Goal: Task Accomplishment & Management: Manage account settings

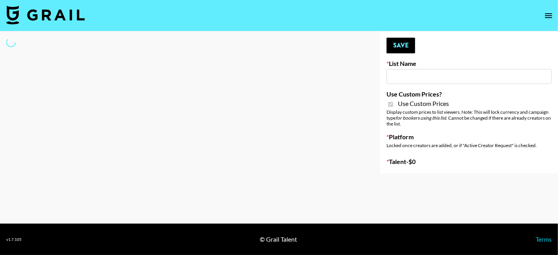
type input "[PERSON_NAME] Make-Up AI Assistant"
checkbox input "true"
select select "Brand"
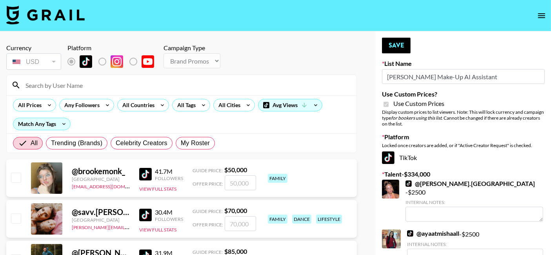
click at [53, 86] on input at bounding box center [186, 85] width 331 height 13
type input "lexc"
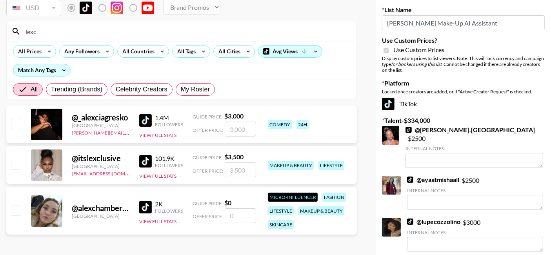
scroll to position [65, 0]
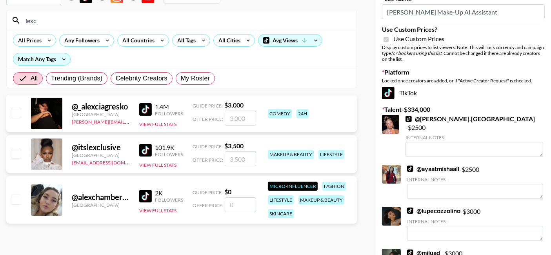
click at [240, 161] on input "number" at bounding box center [240, 158] width 31 height 15
type input "3"
checkbox input "true"
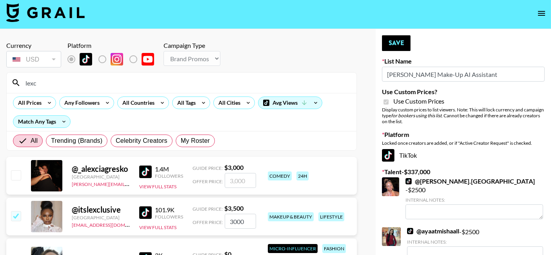
scroll to position [0, 0]
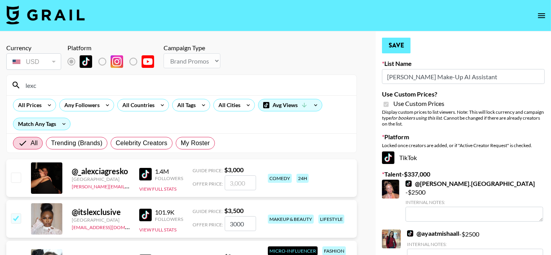
type input "3000"
click at [401, 44] on button "Save" at bounding box center [396, 46] width 29 height 16
click at [46, 87] on input "lexc" at bounding box center [186, 85] width 331 height 13
type input "l"
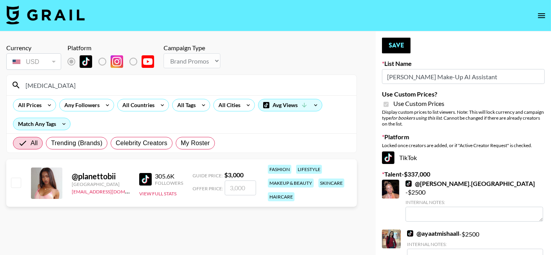
type input "tobi"
click at [237, 186] on input "number" at bounding box center [240, 187] width 31 height 15
type input "2"
checkbox input "true"
type input "2500"
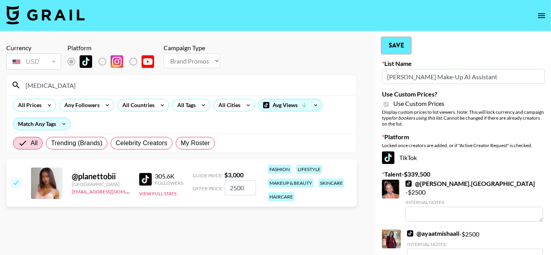
click at [400, 45] on button "Save" at bounding box center [396, 46] width 29 height 16
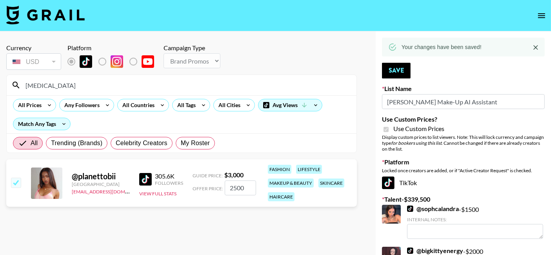
click at [43, 85] on input "tobi" at bounding box center [186, 85] width 331 height 13
type input "t"
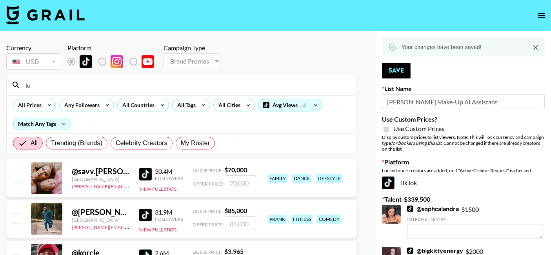
type input "l"
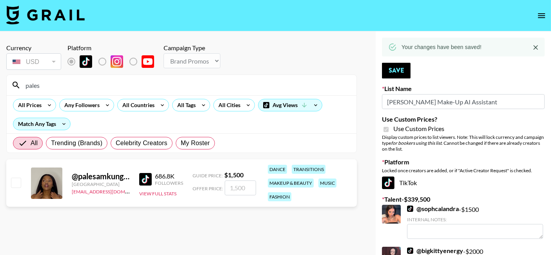
type input "pales"
click at [234, 184] on input "number" at bounding box center [240, 187] width 31 height 15
type input "1"
checkbox input "true"
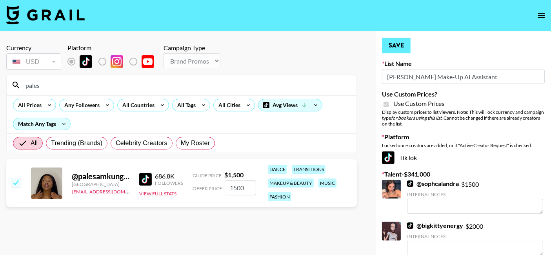
type input "1500"
click at [398, 45] on button "Save" at bounding box center [396, 46] width 29 height 16
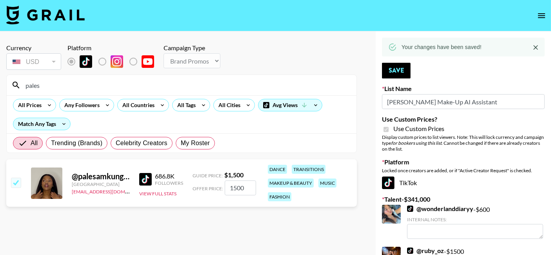
click at [71, 87] on input "pales" at bounding box center [186, 85] width 331 height 13
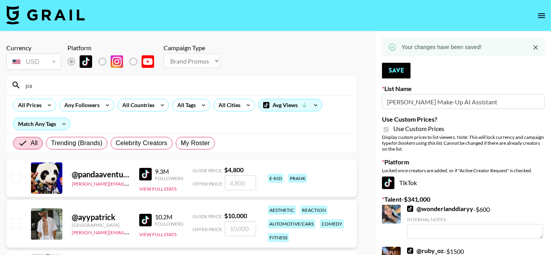
type input "p"
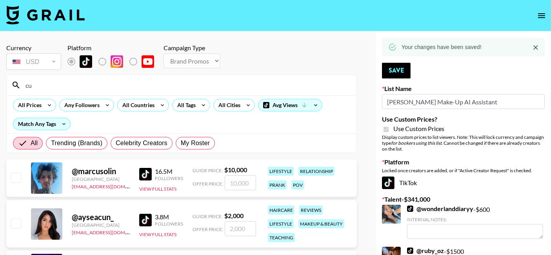
type input "c"
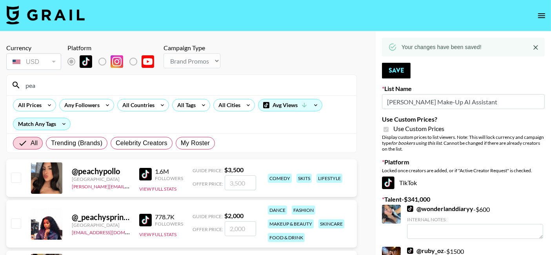
type input "pea"
click at [545, 17] on icon "open drawer" at bounding box center [541, 15] width 9 height 9
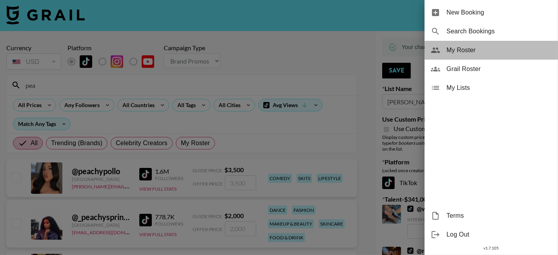
click at [462, 51] on span "My Roster" at bounding box center [498, 49] width 105 height 9
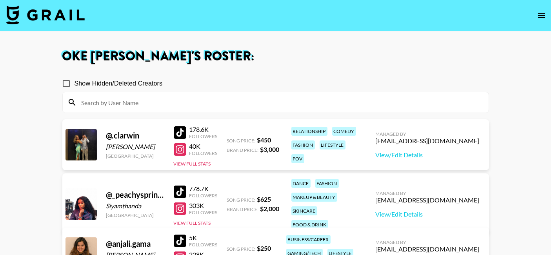
click at [129, 212] on div "South Africa" at bounding box center [135, 215] width 58 height 6
click at [88, 200] on div at bounding box center [80, 203] width 31 height 31
click at [419, 210] on link "View/Edit Details" at bounding box center [428, 214] width 104 height 8
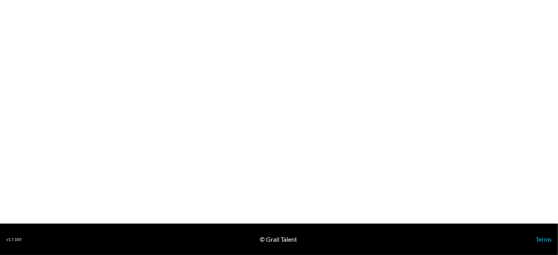
select select "USD"
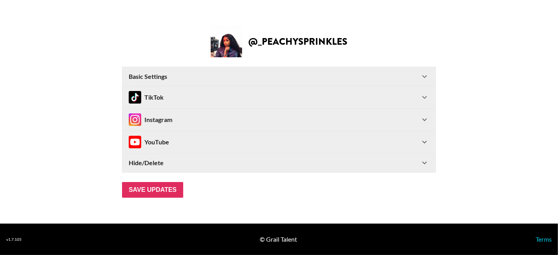
click at [429, 93] on div "TikTok" at bounding box center [278, 97] width 313 height 22
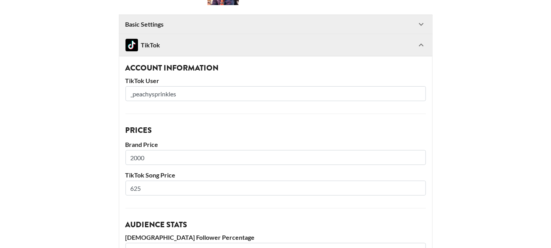
scroll to position [22, 0]
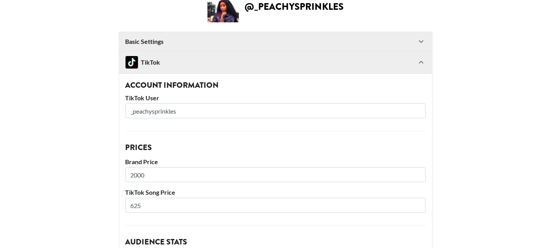
click at [306, 109] on input "_peachysprinkles" at bounding box center [275, 111] width 300 height 15
type input "_"
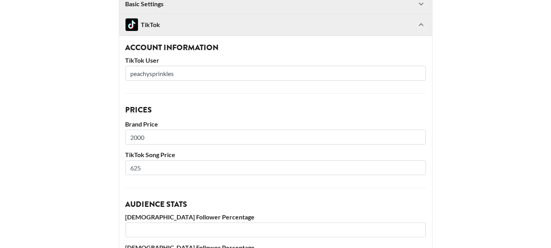
scroll to position [0, 0]
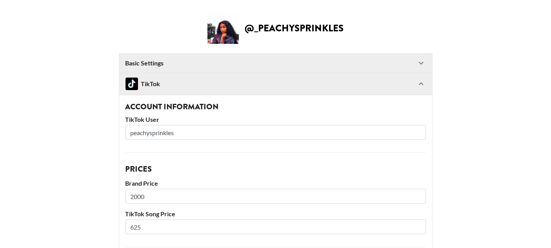
type input "peachysprinkles"
click at [426, 59] on icon at bounding box center [420, 62] width 9 height 9
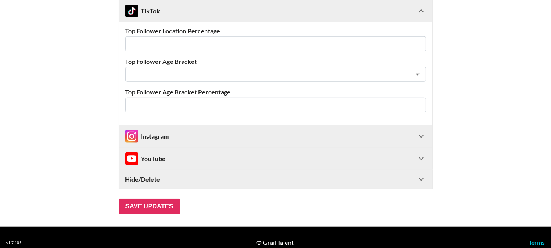
scroll to position [615, 0]
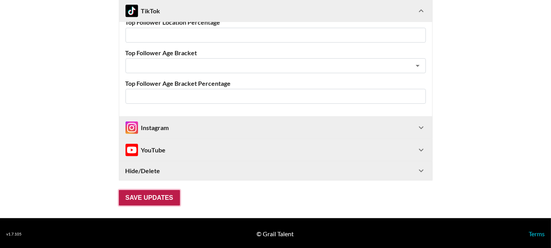
click at [157, 197] on input "Save Updates" at bounding box center [149, 198] width 61 height 16
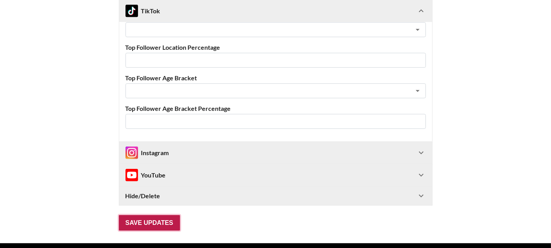
scroll to position [12, 0]
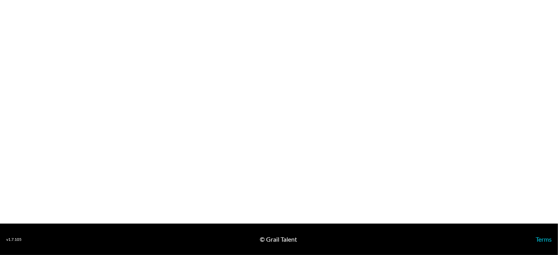
select select "USD"
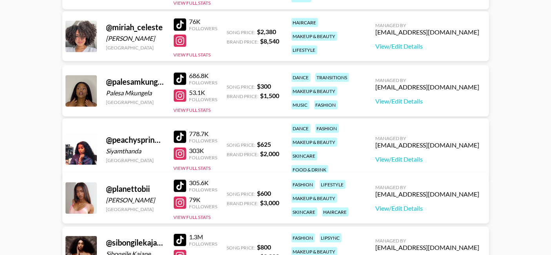
scroll to position [645, 0]
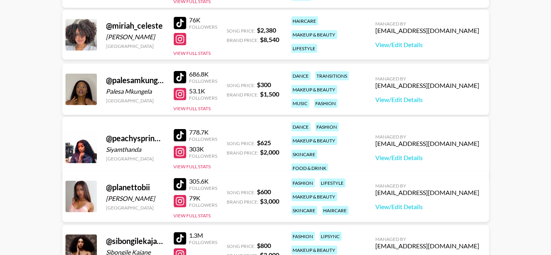
click at [179, 129] on div at bounding box center [180, 135] width 13 height 13
click at [445, 154] on link "View/Edit Details" at bounding box center [428, 158] width 104 height 8
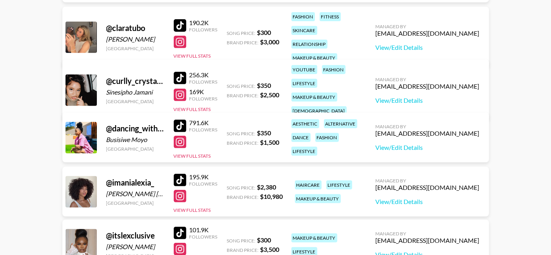
scroll to position [327, 0]
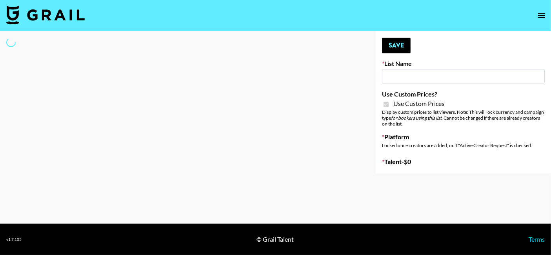
type input "[PERSON_NAME] Make-Up AI Assistant"
checkbox input "true"
select select "Brand"
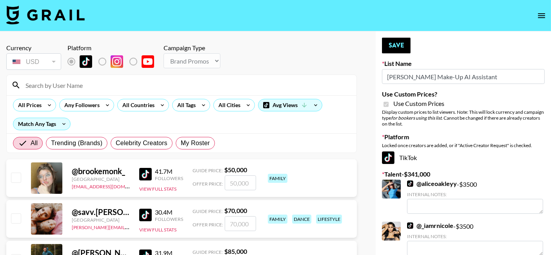
click at [171, 85] on input at bounding box center [186, 85] width 331 height 13
type input "peachy"
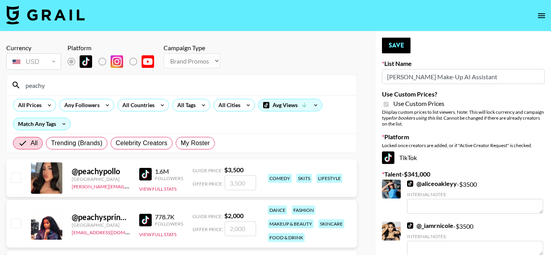
click at [237, 224] on input "number" at bounding box center [240, 228] width 31 height 15
type input "2"
checkbox input "true"
type input "2000"
click at [401, 48] on button "Save" at bounding box center [396, 46] width 29 height 16
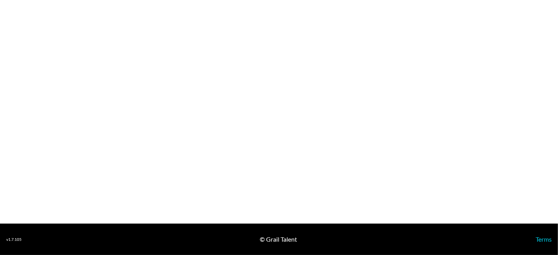
select select "USD"
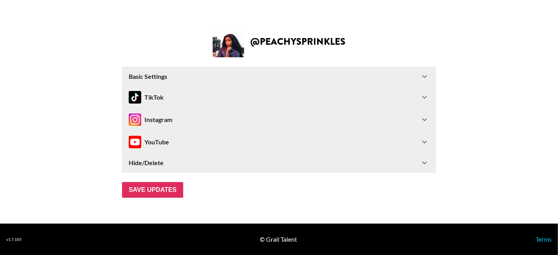
click at [429, 98] on div "TikTok" at bounding box center [278, 97] width 313 height 22
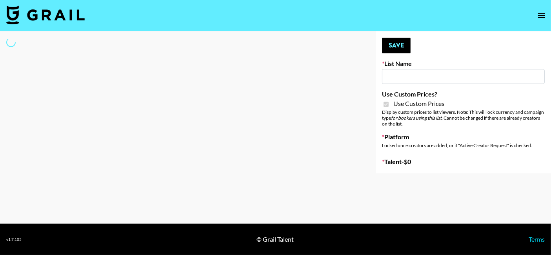
type input "Hetras"
checkbox input "true"
select select "Brand"
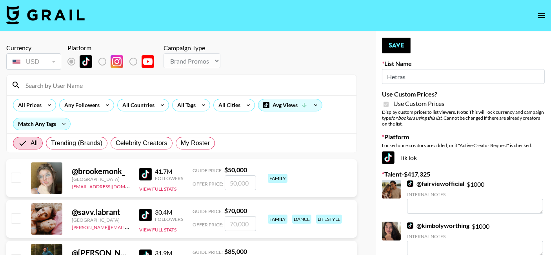
click at [102, 85] on input at bounding box center [186, 85] width 331 height 13
type input "lexc"
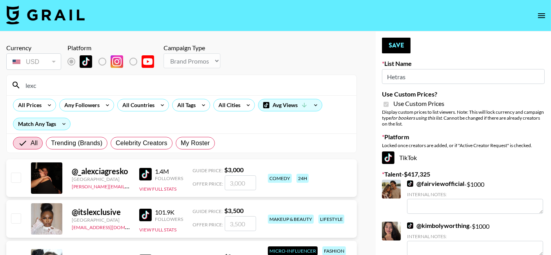
click at [235, 225] on input "number" at bounding box center [240, 223] width 31 height 15
type input "3"
checkbox input "true"
type input "3000"
click at [397, 51] on button "Save" at bounding box center [396, 46] width 29 height 16
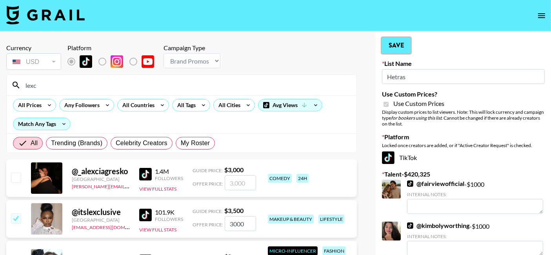
click at [397, 51] on button "Save" at bounding box center [396, 46] width 29 height 16
click at [0, 0] on div "Your changes have been saved!" at bounding box center [0, 0] width 0 height 0
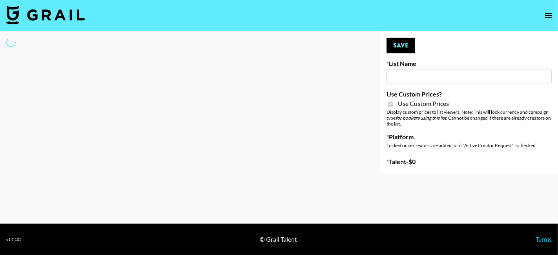
type input "LISEN Watch"
checkbox input "true"
select select "Brand"
